Goal: Transaction & Acquisition: Subscribe to service/newsletter

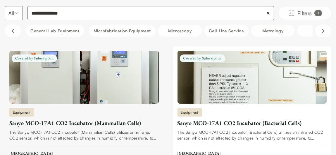
scroll to position [58, 0]
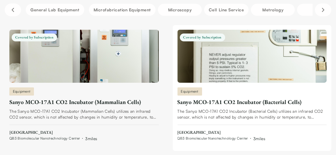
click at [88, 100] on div "Sanyo MCO-17A1 CO2 Incubator (Mammalian Cells)" at bounding box center [83, 102] width 149 height 8
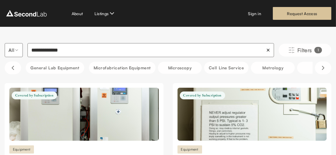
drag, startPoint x: 79, startPoint y: 52, endPoint x: 0, endPoint y: 49, distance: 78.9
type input "*****"
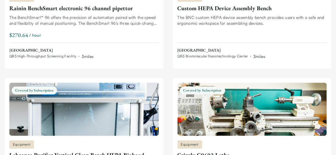
scroll to position [146, 0]
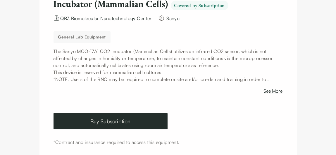
scroll to position [87, 0]
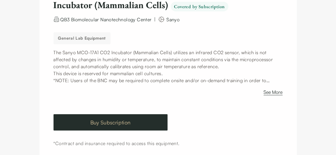
click at [135, 122] on link "Buy Subscription" at bounding box center [110, 122] width 114 height 16
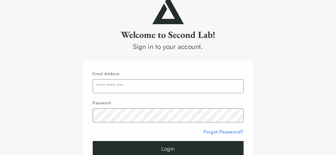
scroll to position [42, 0]
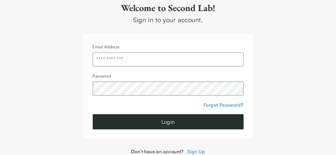
click at [192, 150] on link "Sign Up" at bounding box center [196, 152] width 18 height 6
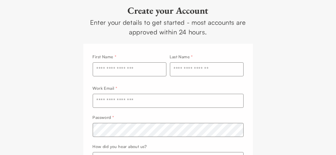
scroll to position [29, 0]
click at [124, 70] on input "text" at bounding box center [130, 69] width 74 height 14
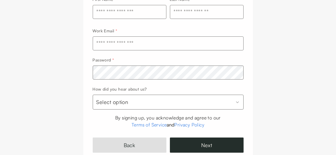
scroll to position [87, 0]
